Goal: Transaction & Acquisition: Obtain resource

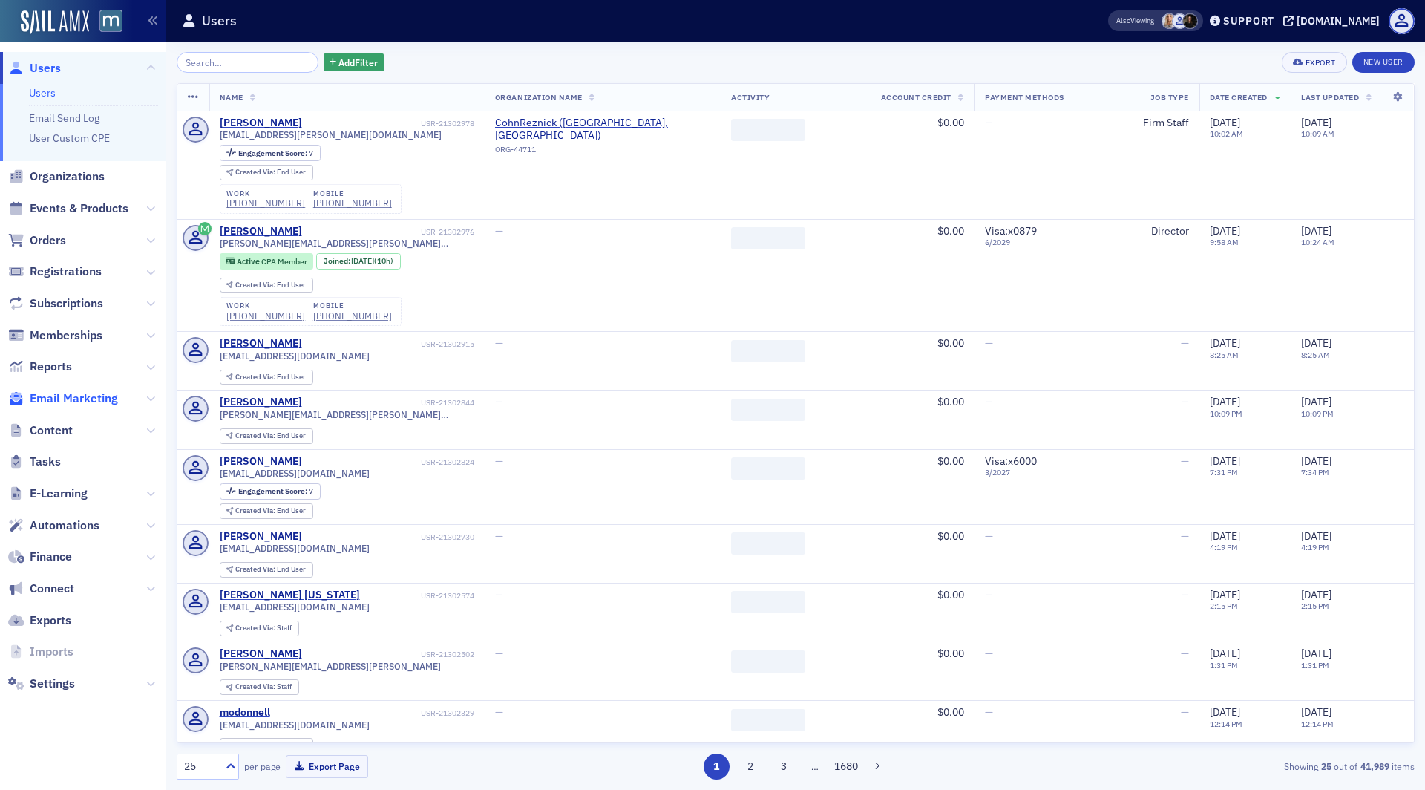
click at [73, 398] on span "Email Marketing" at bounding box center [74, 398] width 88 height 16
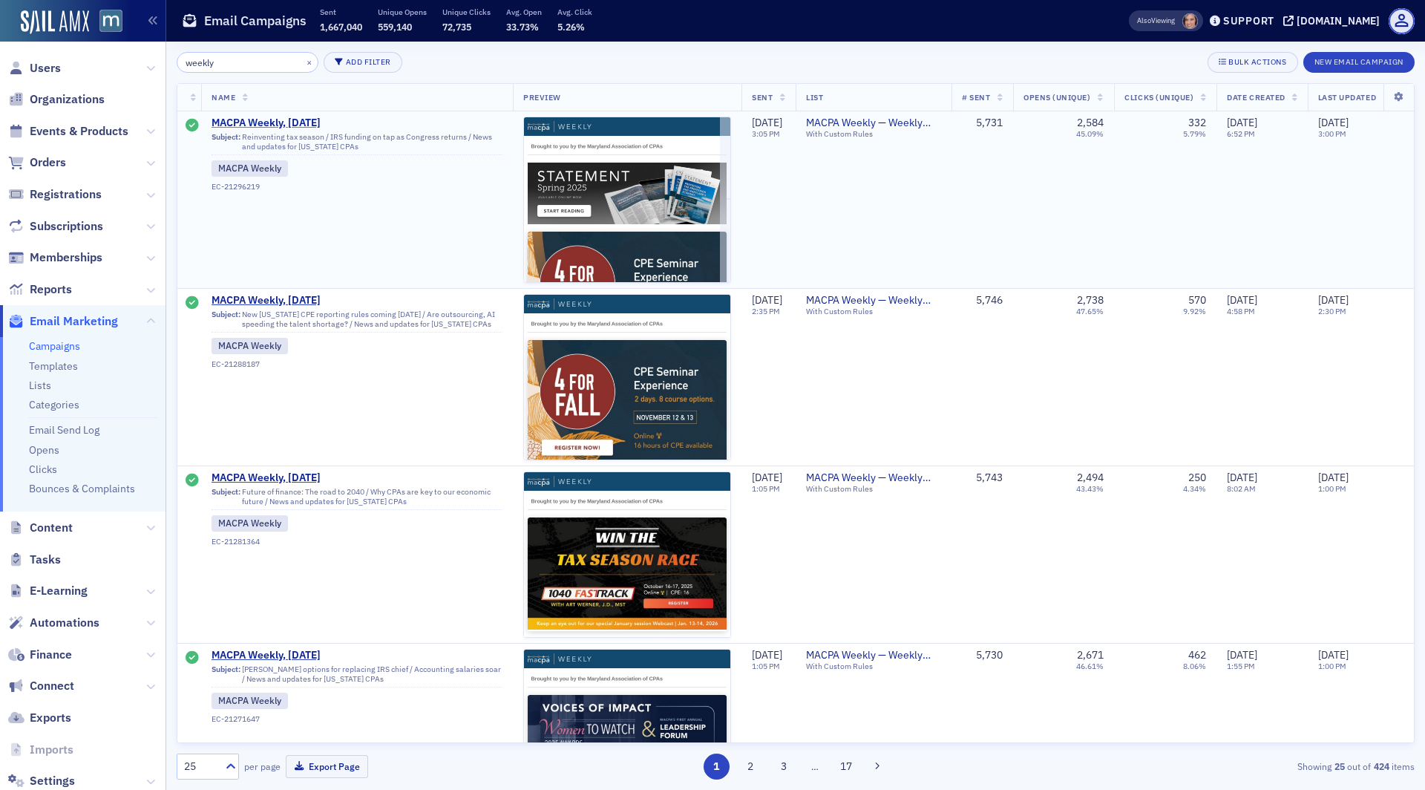
type input "weekly"
click at [302, 122] on span "MACPA Weekly, [DATE]" at bounding box center [357, 123] width 291 height 13
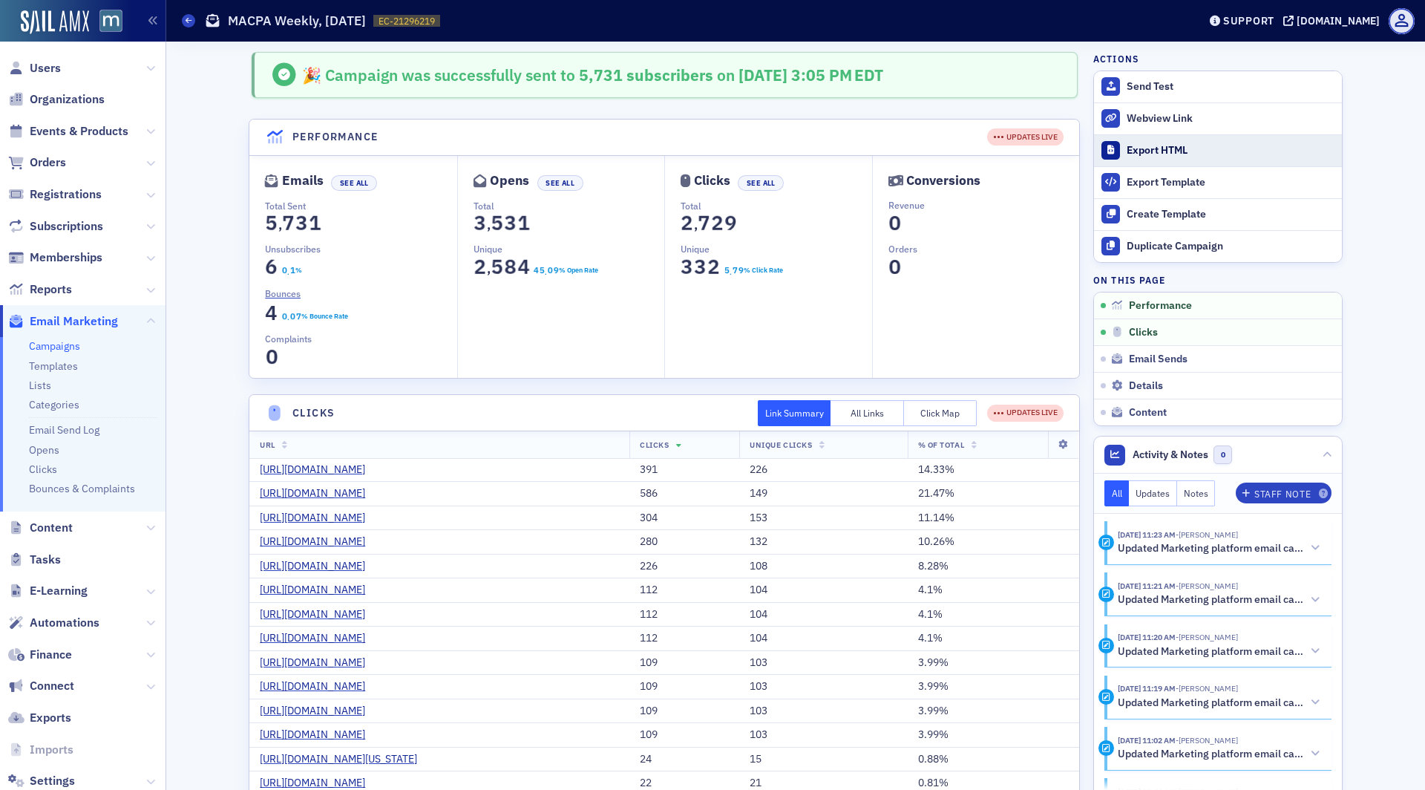
click at [1166, 148] on div "Export HTML" at bounding box center [1231, 150] width 208 height 13
click at [1165, 147] on div "Export HTML" at bounding box center [1231, 150] width 208 height 13
click at [1133, 151] on div "Export HTML" at bounding box center [1231, 150] width 208 height 13
click at [1177, 112] on div "Webview Link" at bounding box center [1231, 118] width 208 height 13
click at [1172, 118] on div "Webview Link" at bounding box center [1231, 118] width 208 height 13
